Goal: Transaction & Acquisition: Purchase product/service

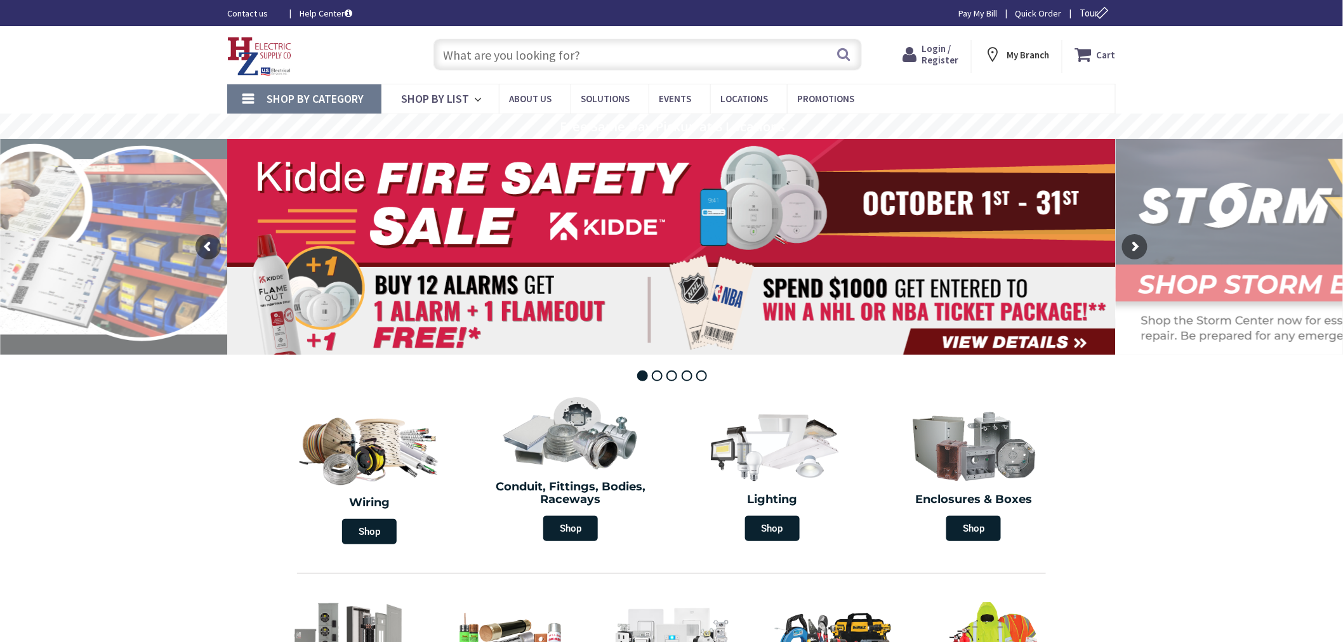
click at [657, 58] on input "text" at bounding box center [647, 55] width 428 height 32
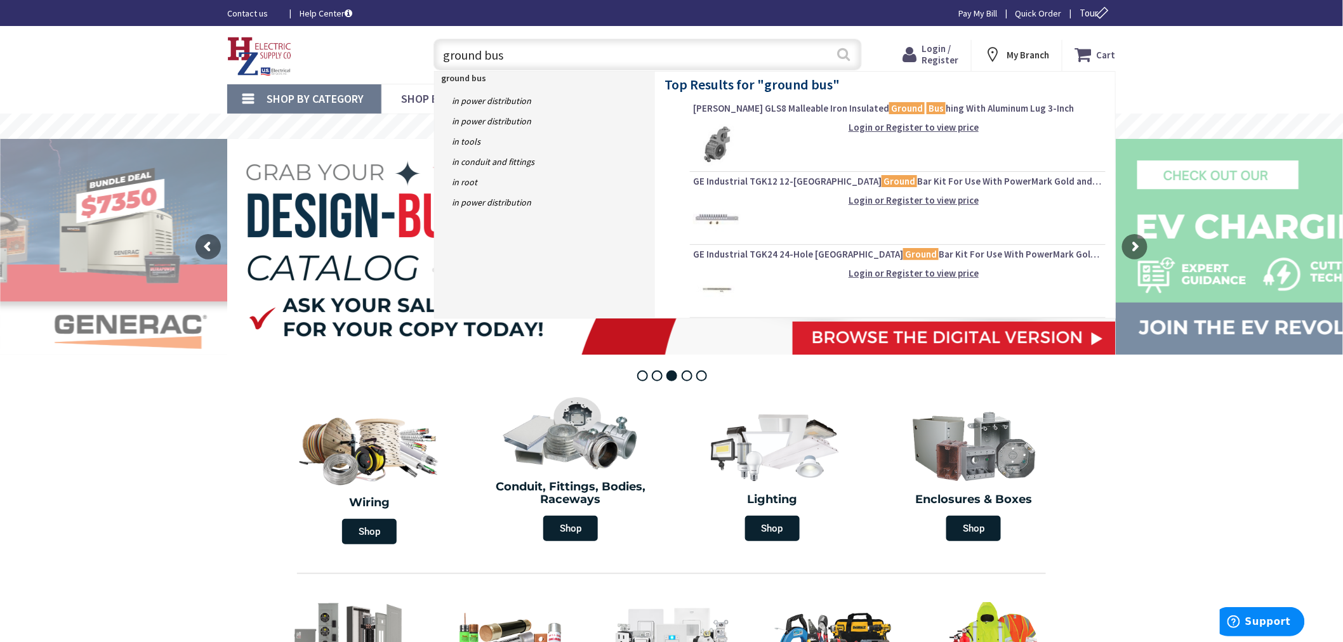
click at [834, 56] on input "ground bus" at bounding box center [647, 55] width 428 height 32
type input "ground bus"
click at [843, 53] on button "Search" at bounding box center [844, 54] width 16 height 29
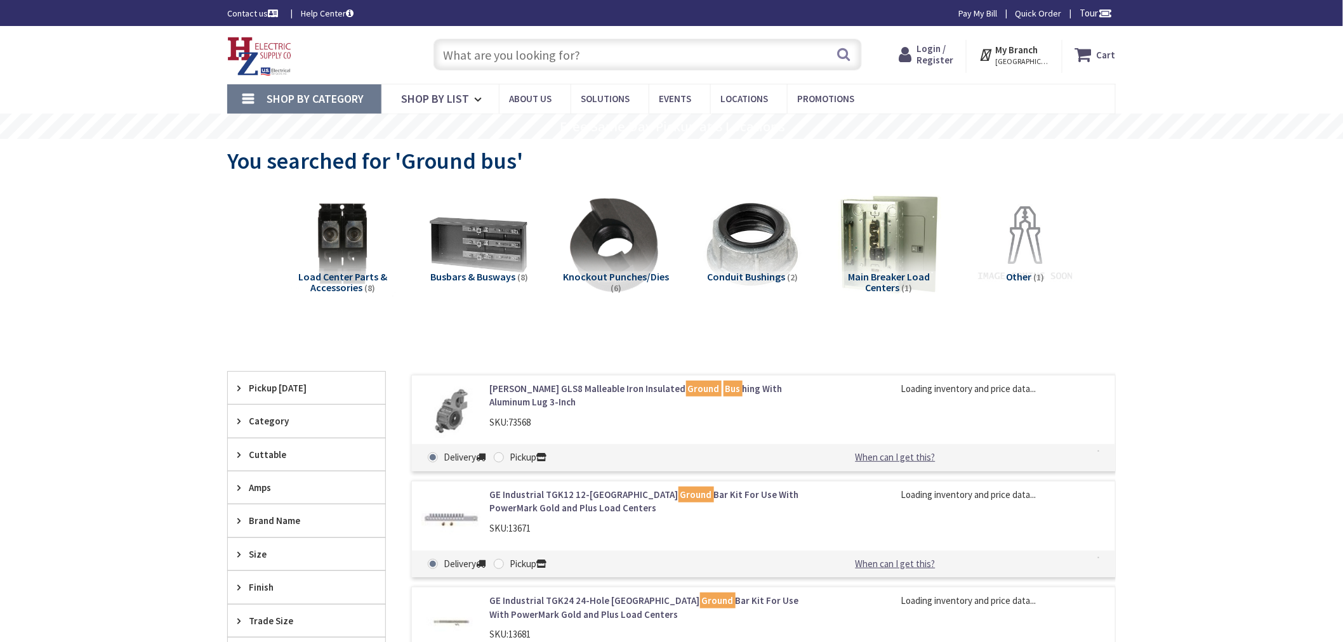
click at [652, 41] on input "text" at bounding box center [647, 55] width 428 height 32
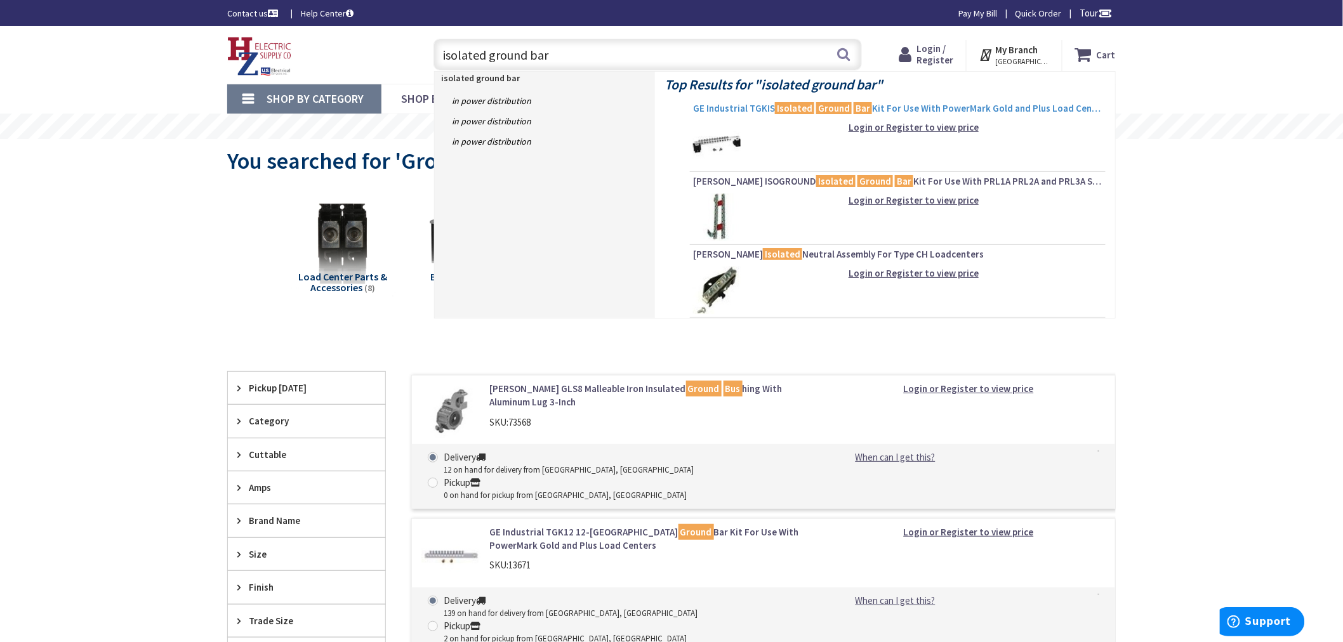
type input "isolated ground bar"
click at [790, 107] on mark "Isolated" at bounding box center [794, 108] width 39 height 16
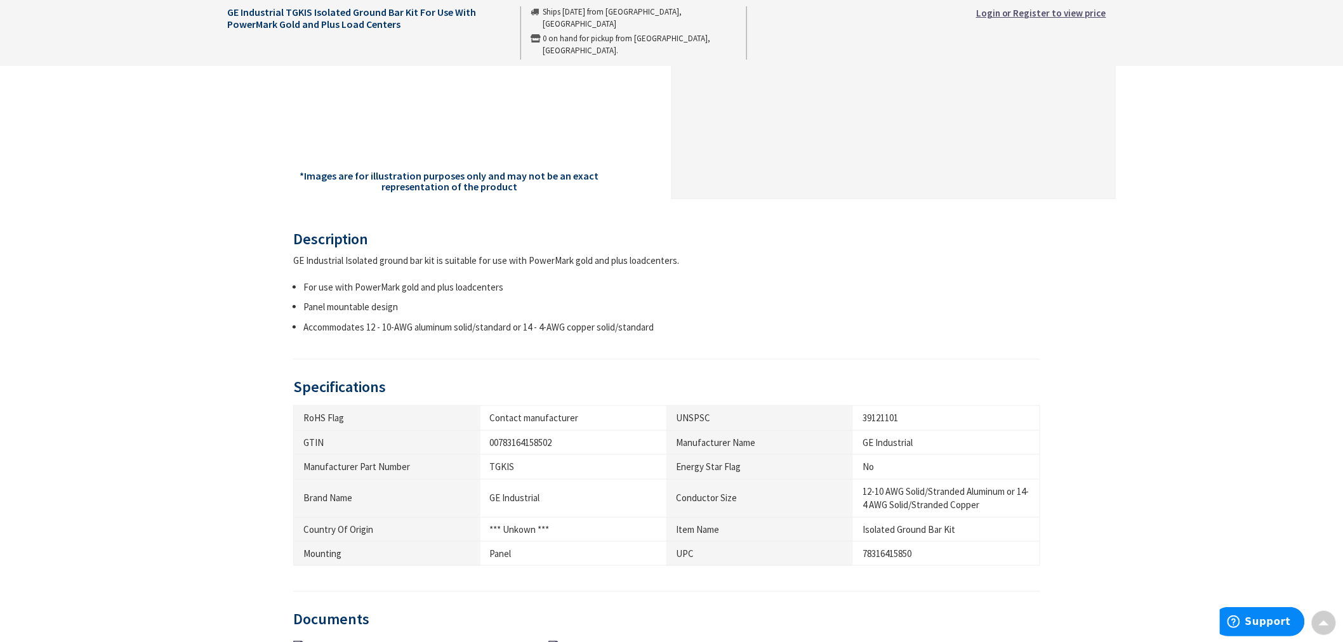
scroll to position [423, 0]
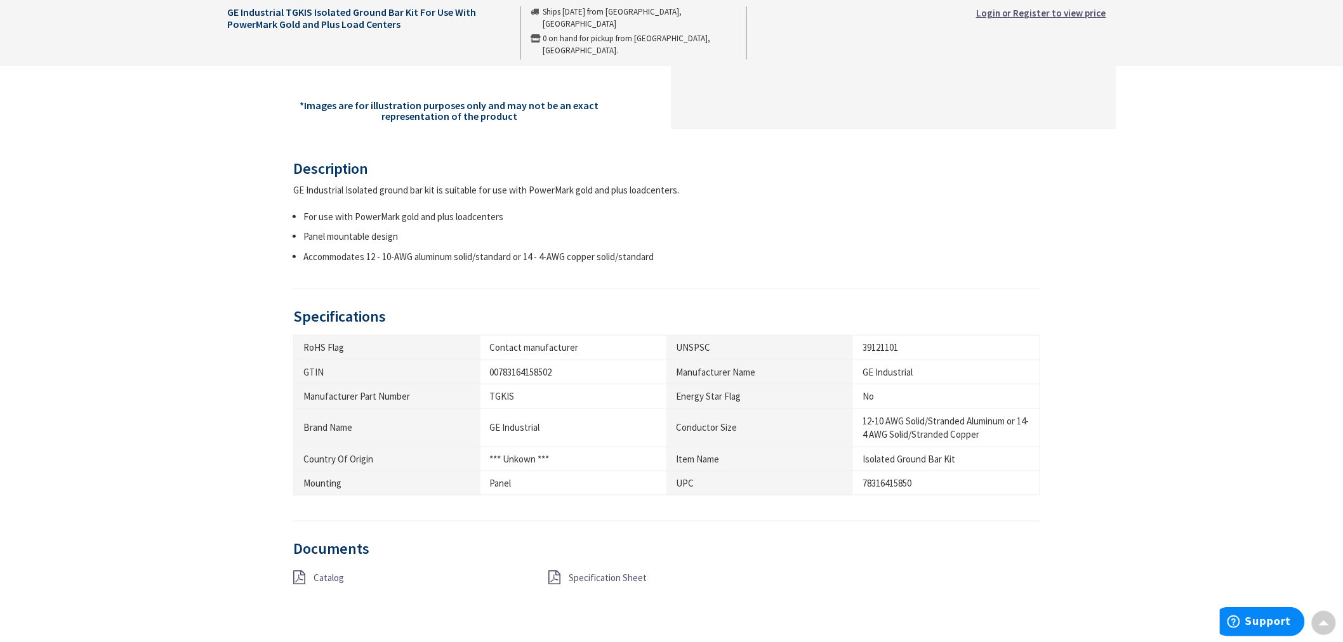
click at [558, 574] on icon at bounding box center [554, 578] width 12 height 14
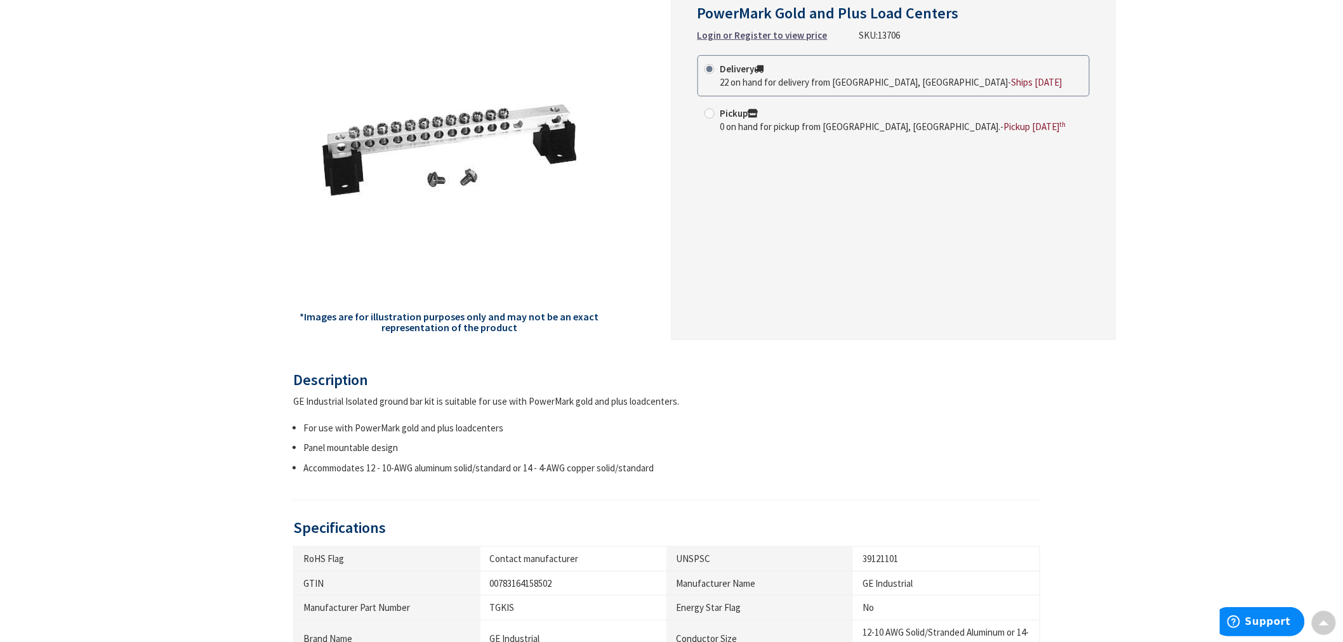
scroll to position [70, 0]
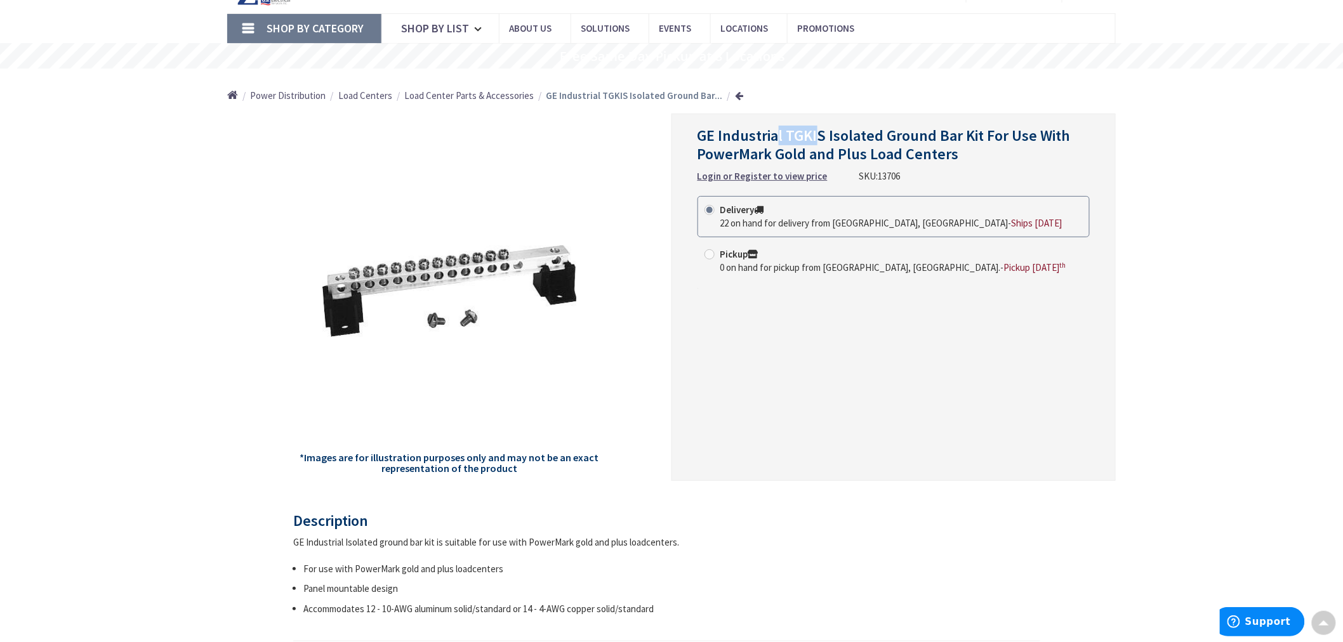
drag, startPoint x: 779, startPoint y: 131, endPoint x: 816, endPoint y: 131, distance: 37.4
click at [816, 131] on span "GE Industrial TGKIS Isolated Ground Bar Kit For Use With PowerMark Gold and Plu…" at bounding box center [883, 145] width 373 height 38
click at [820, 135] on span "GE Industrial TGKIS Isolated Ground Bar Kit For Use With PowerMark Gold and Plu…" at bounding box center [883, 145] width 373 height 38
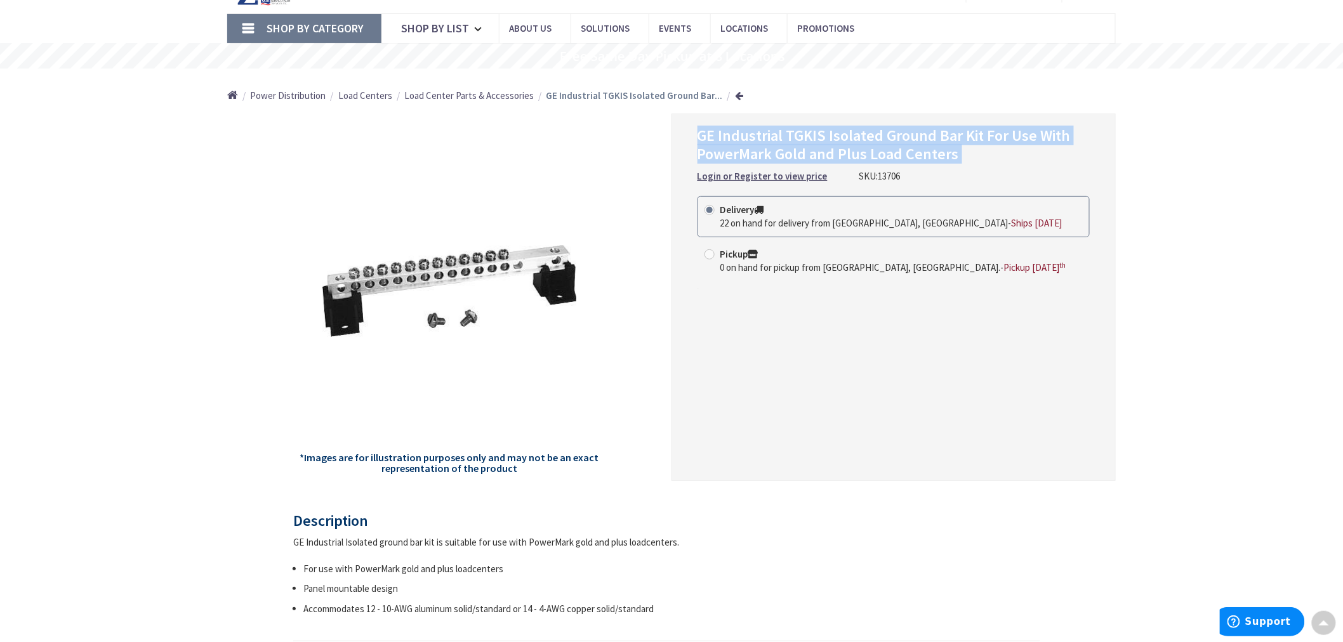
drag, startPoint x: 820, startPoint y: 135, endPoint x: 795, endPoint y: 131, distance: 25.6
click at [795, 131] on span "GE Industrial TGKIS Isolated Ground Bar Kit For Use With PowerMark Gold and Plu…" at bounding box center [883, 145] width 373 height 38
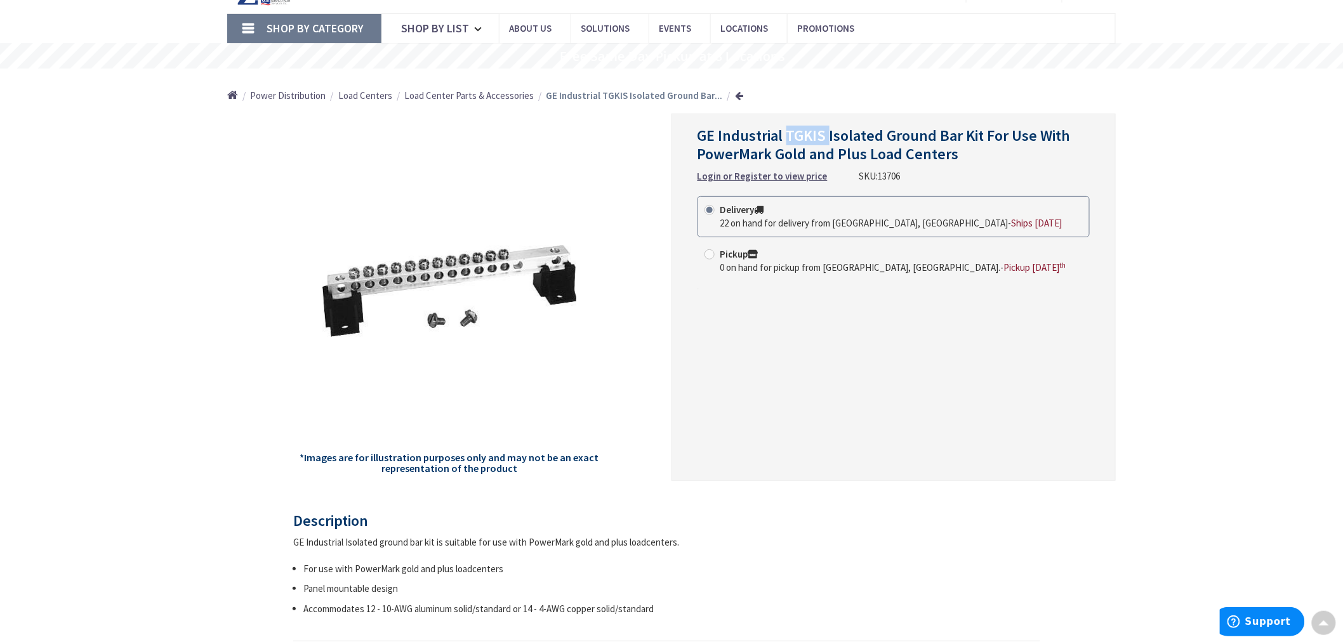
click at [795, 131] on span "GE Industrial TGKIS Isolated Ground Bar Kit For Use With PowerMark Gold and Plu…" at bounding box center [883, 145] width 373 height 38
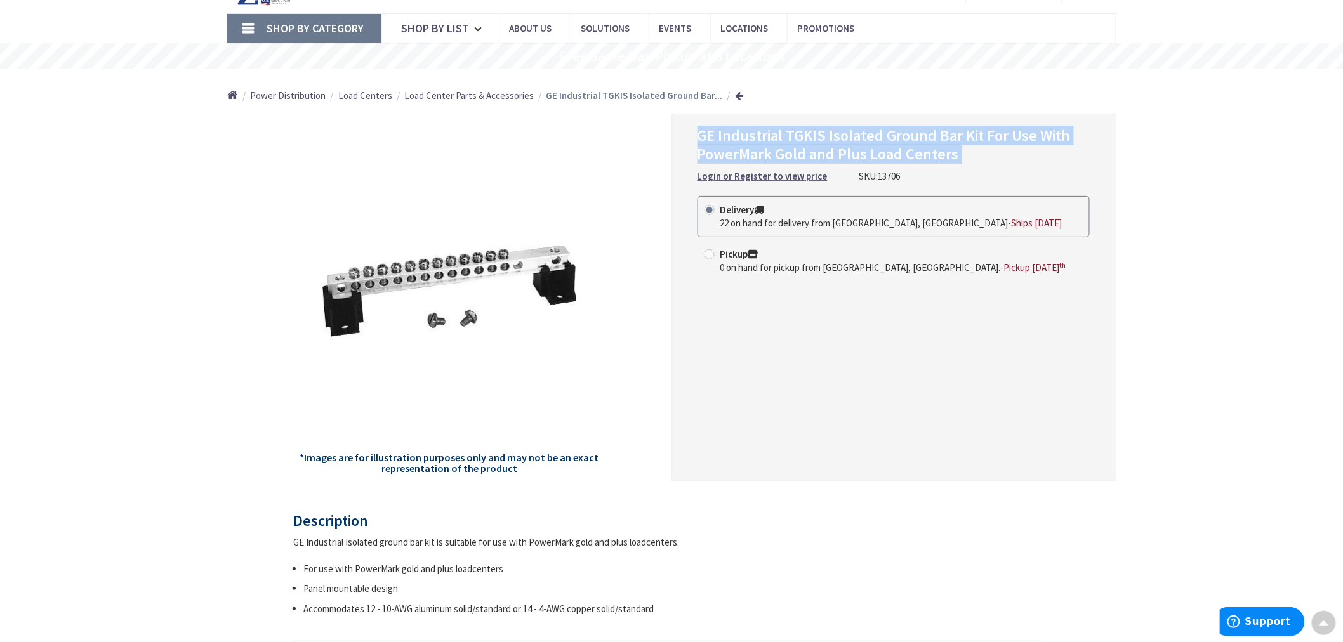
click at [795, 131] on span "GE Industrial TGKIS Isolated Ground Bar Kit For Use With PowerMark Gold and Plu…" at bounding box center [883, 145] width 373 height 38
click at [807, 131] on span "GE Industrial TGKIS Isolated Ground Bar Kit For Use With PowerMark Gold and Plu…" at bounding box center [883, 145] width 373 height 38
click at [828, 136] on span "GE Industrial TGKIS Isolated Ground Bar Kit For Use With PowerMark Gold and Plu…" at bounding box center [883, 145] width 373 height 38
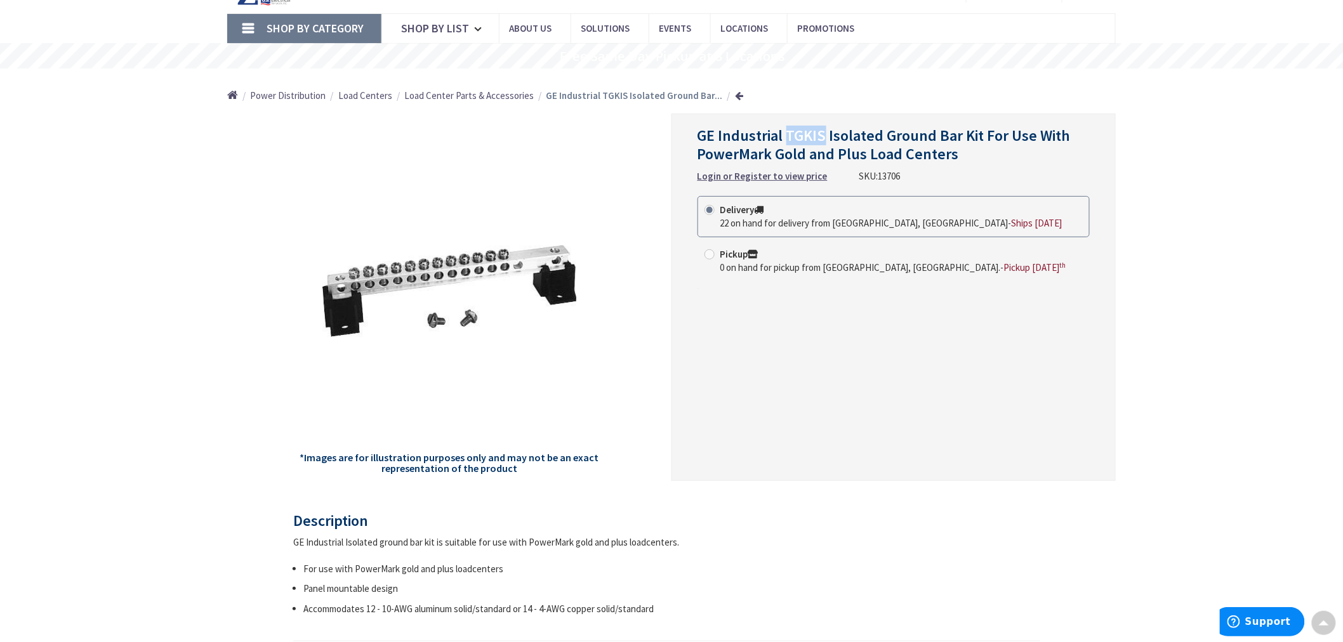
drag, startPoint x: 821, startPoint y: 131, endPoint x: 784, endPoint y: 129, distance: 36.9
click at [784, 129] on span "GE Industrial TGKIS Isolated Ground Bar Kit For Use With PowerMark Gold and Plu…" at bounding box center [883, 145] width 373 height 38
copy span "TGKIS"
